Goal: Task Accomplishment & Management: Use online tool/utility

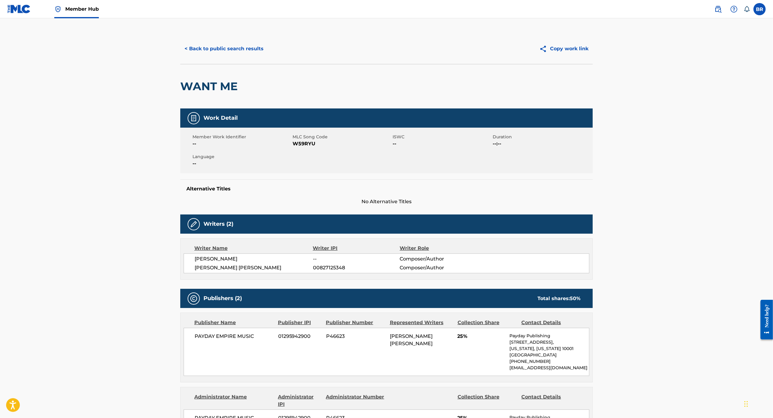
click at [711, 7] on div "BR BR [PERSON_NAME] [EMAIL_ADDRESS][DOMAIN_NAME] Notification Preferences Profi…" at bounding box center [736, 9] width 57 height 12
click at [84, 19] on main "< Back to public search results Copy work link WANT ME Work Detail Member Work …" at bounding box center [386, 286] width 773 height 536
click at [84, 4] on link "Member Hub" at bounding box center [76, 9] width 45 height 18
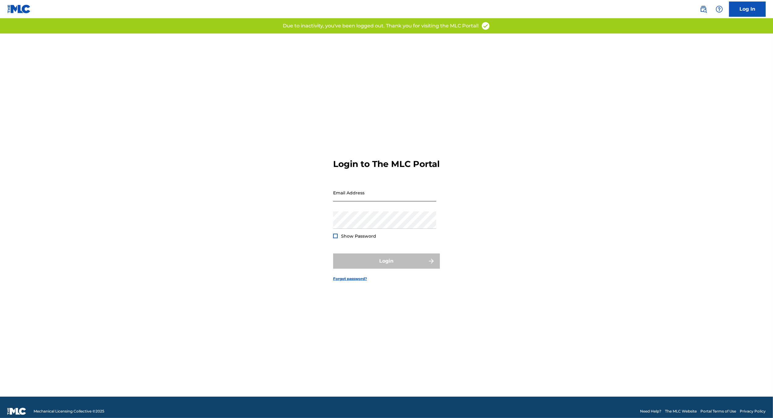
click at [345, 202] on input "Email Address" at bounding box center [384, 192] width 103 height 17
type input "[EMAIL_ADDRESS][DOMAIN_NAME]"
click at [366, 257] on form "Login to The MLC Portal Email Address brianwilliamreyes@me.com Password Show Pa…" at bounding box center [386, 215] width 107 height 363
click at [369, 262] on button "Login" at bounding box center [386, 261] width 107 height 15
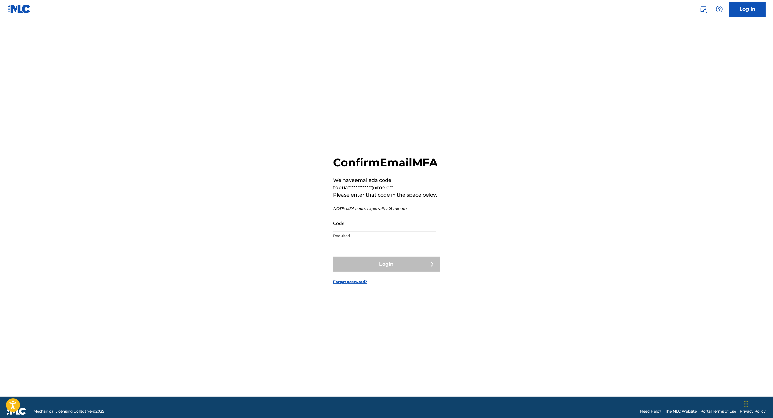
click at [358, 232] on input "Code" at bounding box center [384, 223] width 103 height 17
paste input "322545"
type input "322545"
click at [372, 272] on button "Login" at bounding box center [386, 264] width 107 height 15
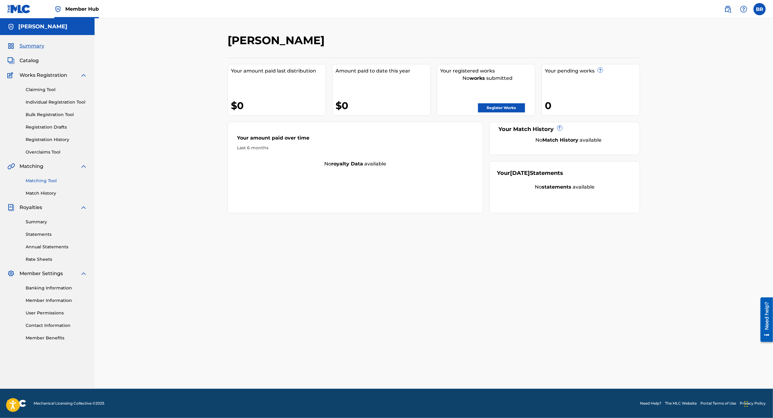
click at [45, 180] on link "Matching Tool" at bounding box center [57, 181] width 62 height 6
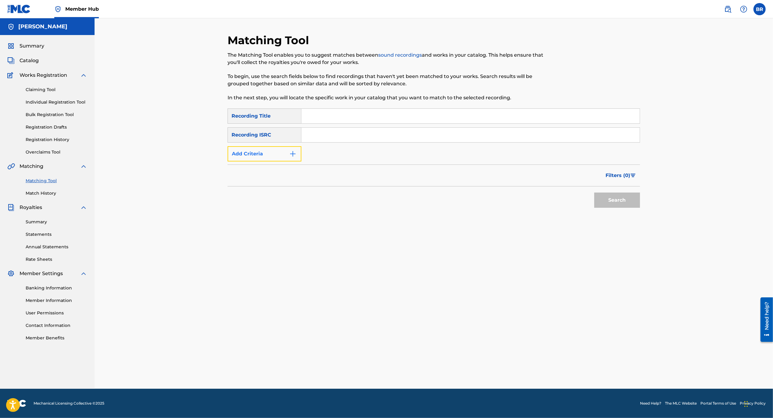
click at [292, 157] on img "Search Form" at bounding box center [292, 153] width 7 height 7
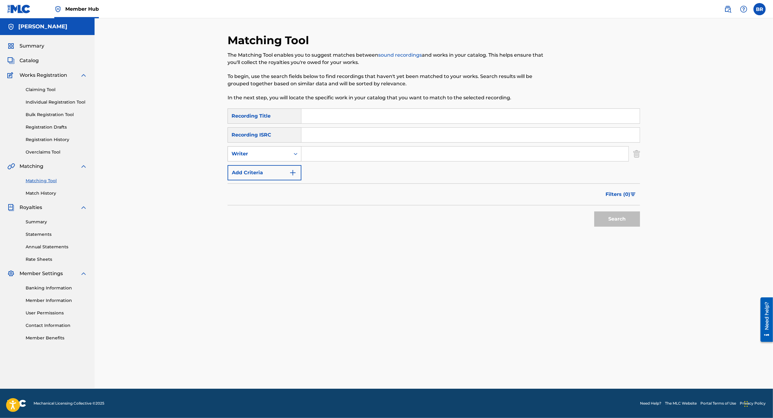
click at [282, 156] on div "Writer" at bounding box center [258, 153] width 55 height 7
click at [280, 175] on div "Recording Artist" at bounding box center [264, 169] width 73 height 15
click at [302, 156] on input "Search Form" at bounding box center [464, 154] width 327 height 15
type input "the mountain goats"
click at [594, 212] on button "Search" at bounding box center [617, 219] width 46 height 15
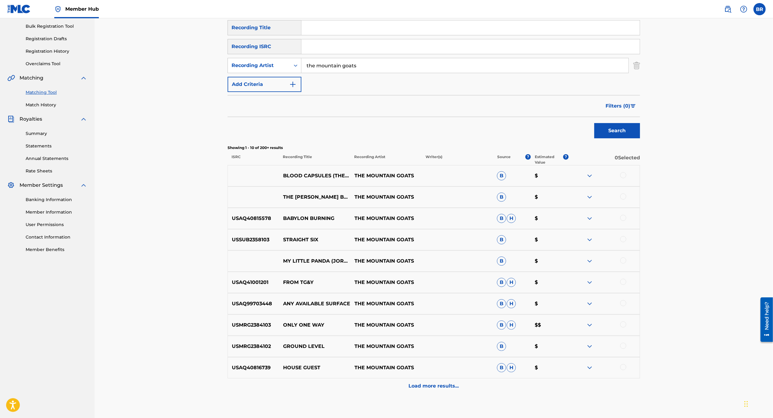
scroll to position [79, 0]
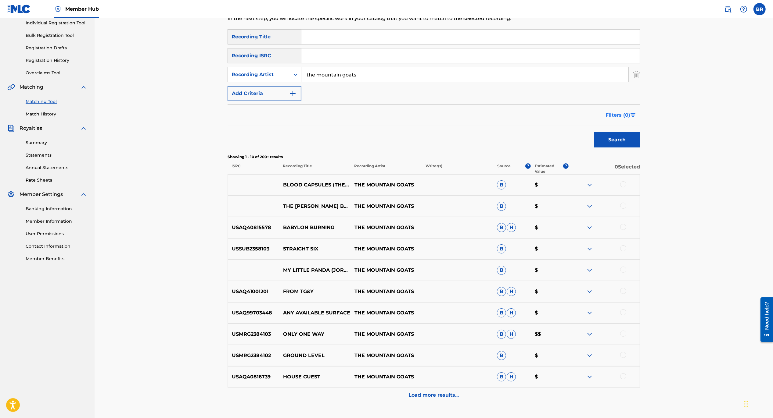
click at [612, 120] on button "Filters ( 0 )" at bounding box center [621, 115] width 38 height 15
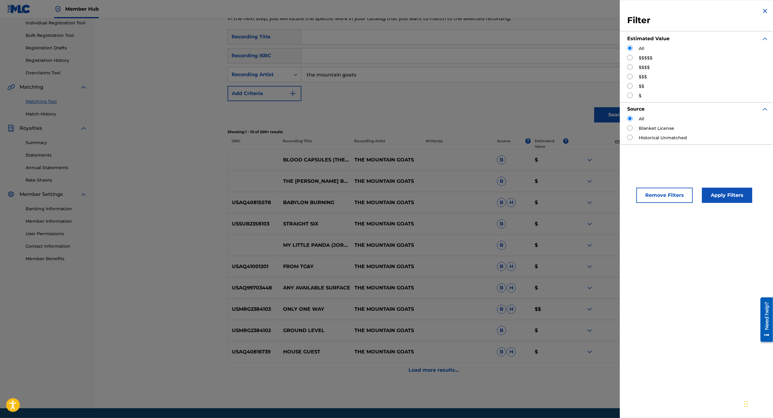
click at [638, 54] on div "All $$$$$ $$$$ $$$ $$ $" at bounding box center [697, 72] width 141 height 54
click at [625, 57] on div "Filter Estimated Value All $$$$$ $$$$ $$$ $$ $ Source All Blanket License Histo…" at bounding box center [697, 76] width 156 height 152
click at [628, 57] on input "Search Form" at bounding box center [629, 57] width 5 height 5
radio input "true"
click at [734, 192] on button "Apply Filters" at bounding box center [727, 195] width 50 height 15
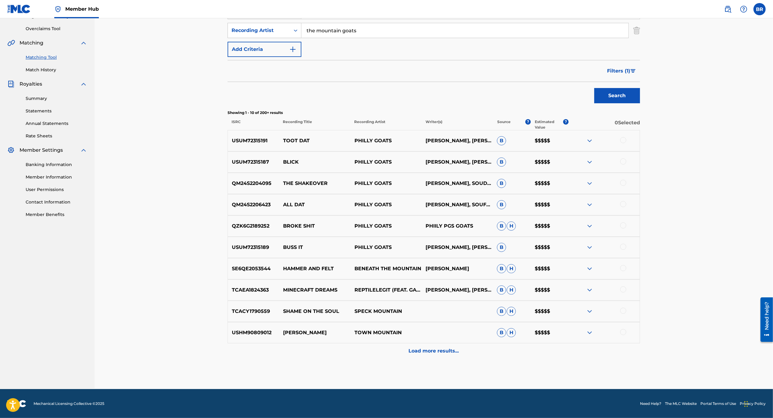
scroll to position [123, 0]
